Goal: Find specific page/section: Find specific page/section

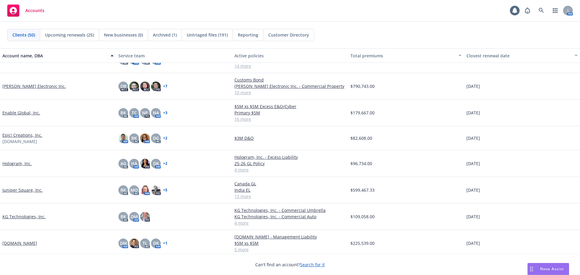
scroll to position [423, 0]
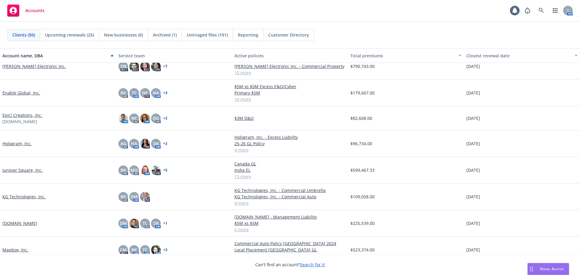
click at [31, 170] on link "Juniper Square, Inc." at bounding box center [22, 170] width 40 height 6
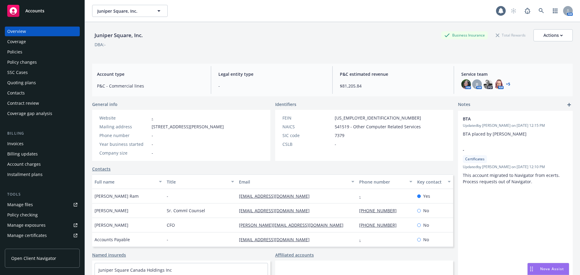
click at [39, 53] on div "Policies" at bounding box center [42, 52] width 70 height 10
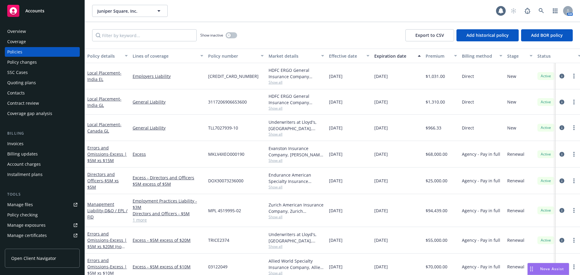
click at [34, 15] on div "Accounts" at bounding box center [42, 11] width 70 height 12
